Goal: Task Accomplishment & Management: Use online tool/utility

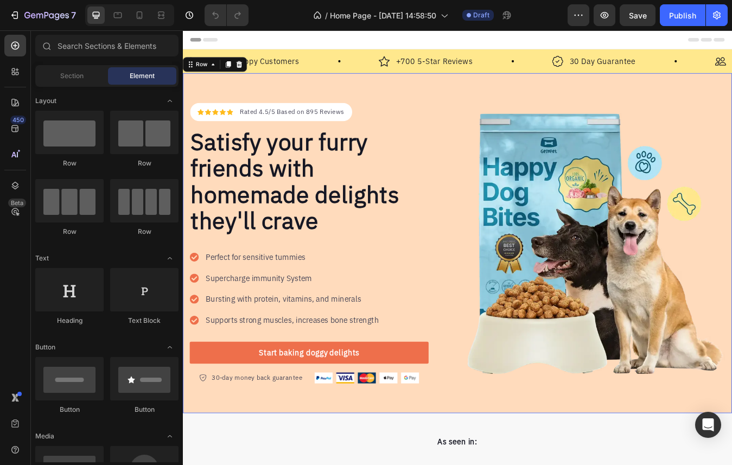
click at [481, 106] on div "Icon Icon Icon Icon Icon Icon List Hoz Rated 4.5/5 Based on 895 Reviews Text bl…" at bounding box center [508, 282] width 651 height 403
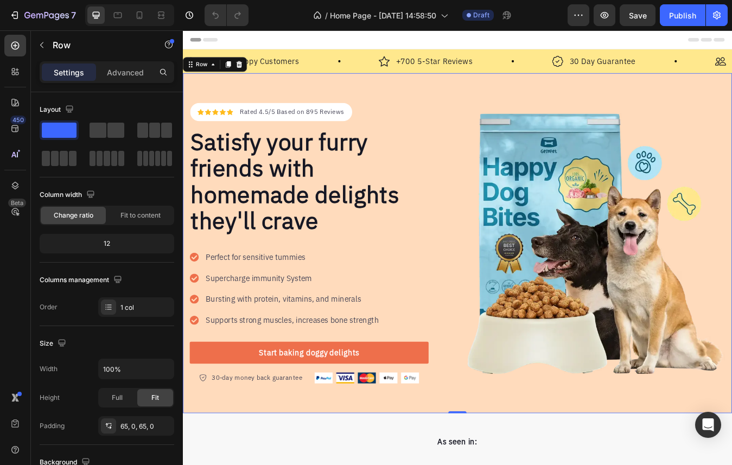
click at [479, 95] on div "Icon Icon Icon Icon Icon Icon List Hoz Rated 4.5/5 Based on 895 Reviews Text bl…" at bounding box center [508, 282] width 651 height 403
